Goal: Task Accomplishment & Management: Complete application form

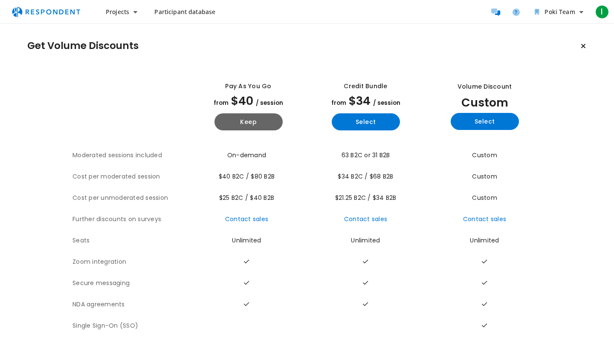
click at [181, 12] on span "Participant database" at bounding box center [184, 12] width 61 height 8
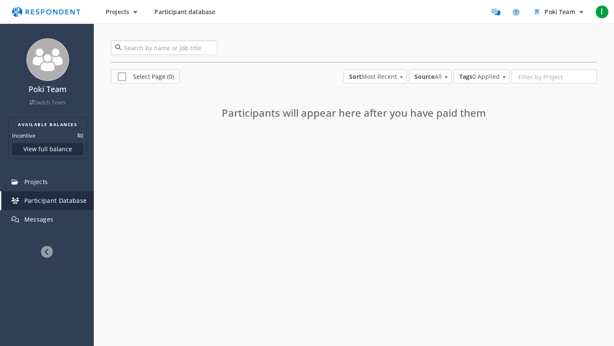
click at [158, 50] on input "search" at bounding box center [164, 47] width 107 height 14
type input "teacher"
click at [150, 48] on input "teacher" at bounding box center [164, 47] width 107 height 14
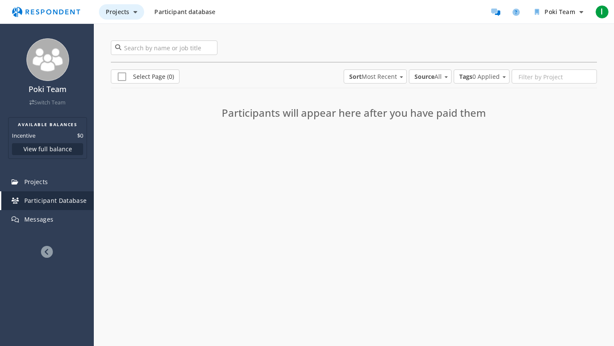
click at [127, 9] on span "Projects" at bounding box center [117, 12] width 23 height 8
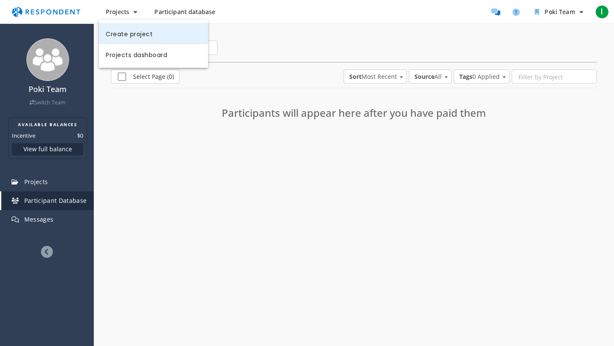
click at [141, 35] on link "Create project" at bounding box center [153, 33] width 109 height 20
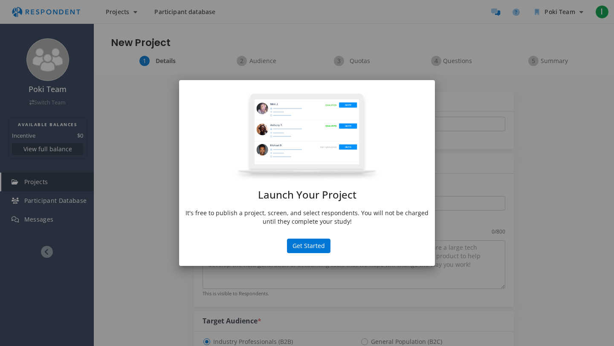
click at [450, 100] on div "Launch Your Project It's free to publish a project, screen, and select responde…" at bounding box center [307, 173] width 614 height 346
click at [305, 249] on button "Get Started" at bounding box center [308, 246] width 43 height 14
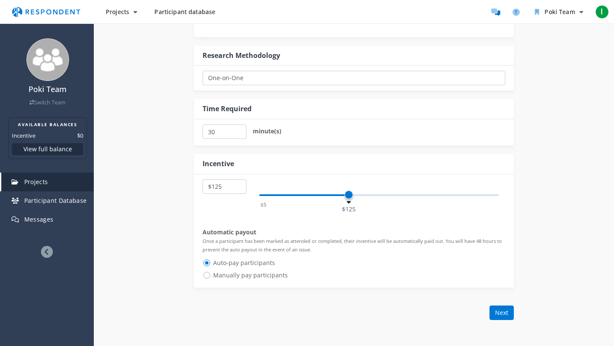
scroll to position [451, 0]
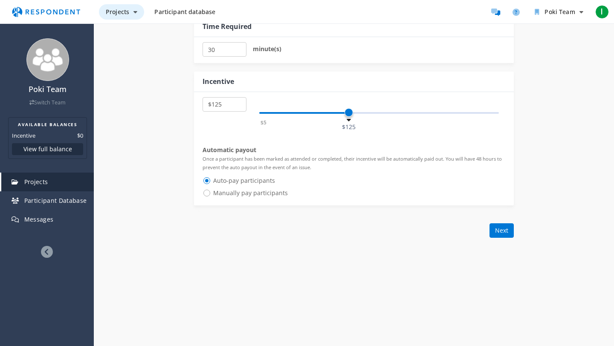
click at [124, 17] on button "Projects" at bounding box center [121, 11] width 45 height 15
